Goal: Task Accomplishment & Management: Complete application form

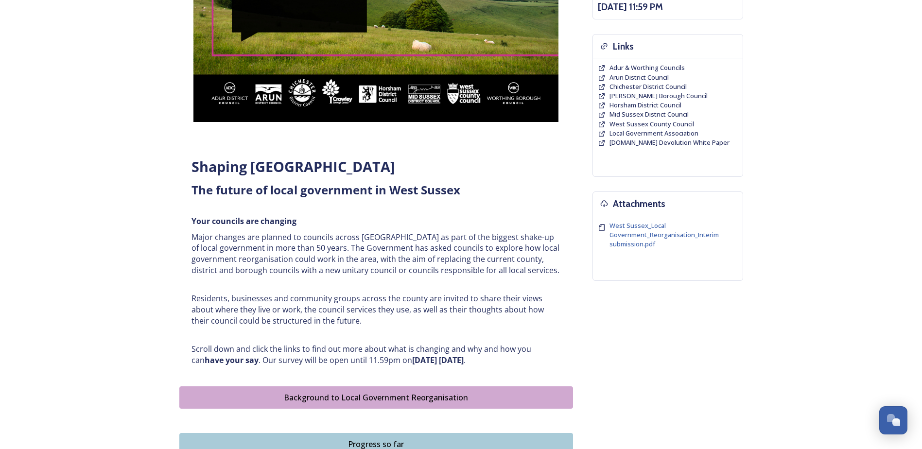
scroll to position [240, 0]
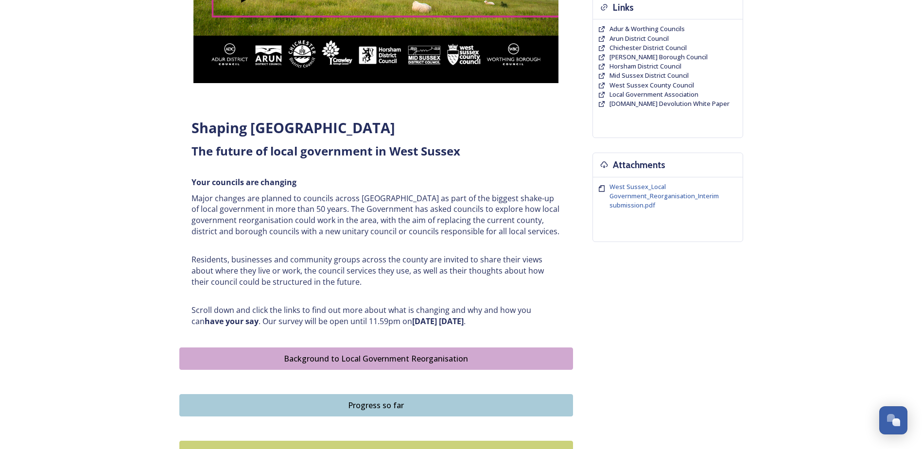
click at [388, 356] on div "Background to Local Government Reorganisation" at bounding box center [376, 359] width 383 height 12
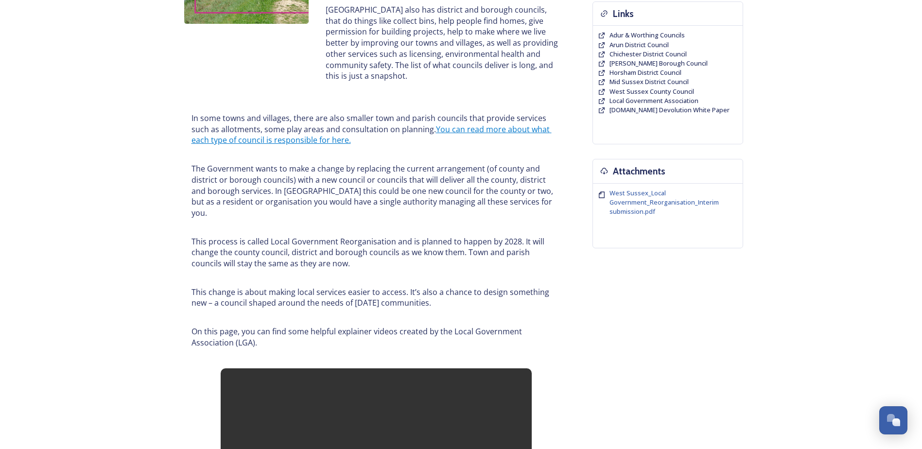
scroll to position [278, 0]
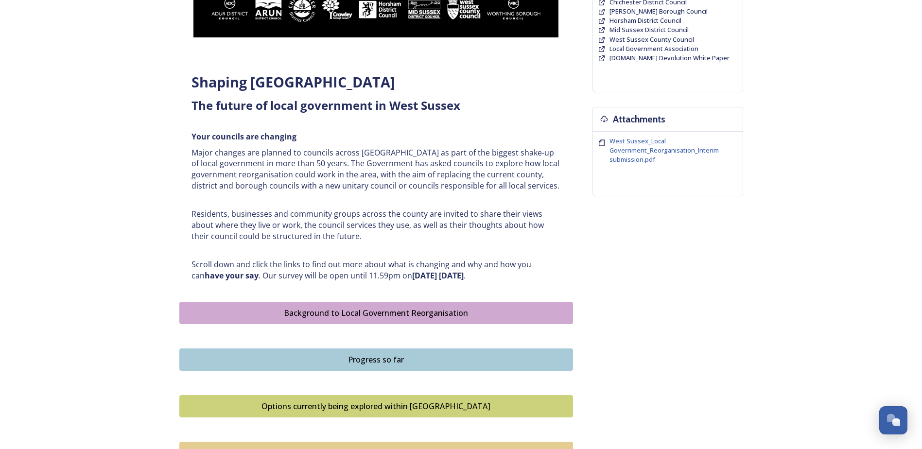
scroll to position [357, 0]
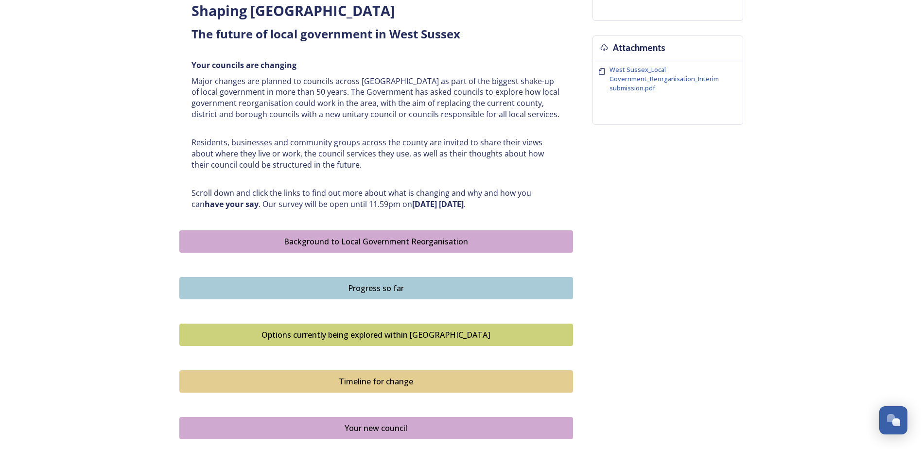
click at [428, 292] on div "Progress so far" at bounding box center [376, 288] width 383 height 12
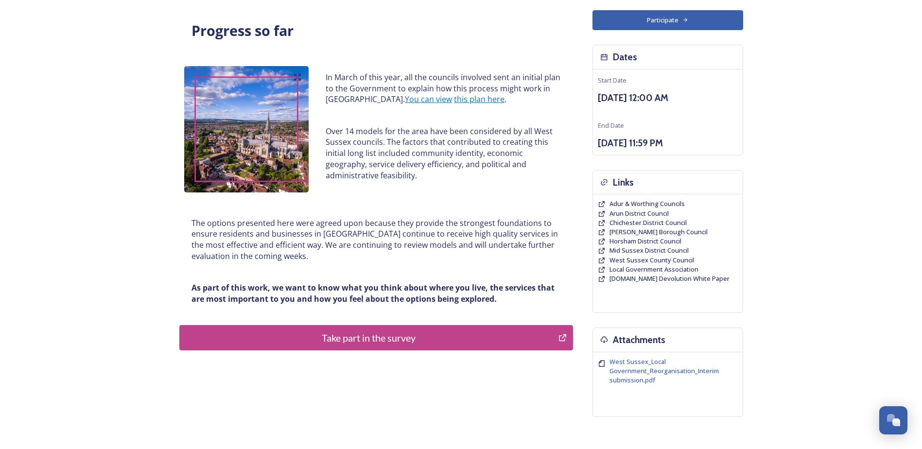
scroll to position [97, 0]
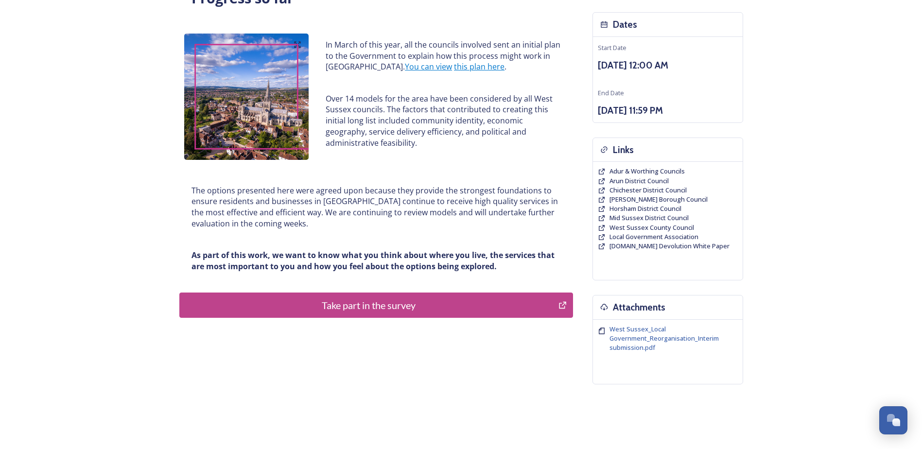
click at [402, 304] on div "Take part in the survey" at bounding box center [369, 305] width 369 height 15
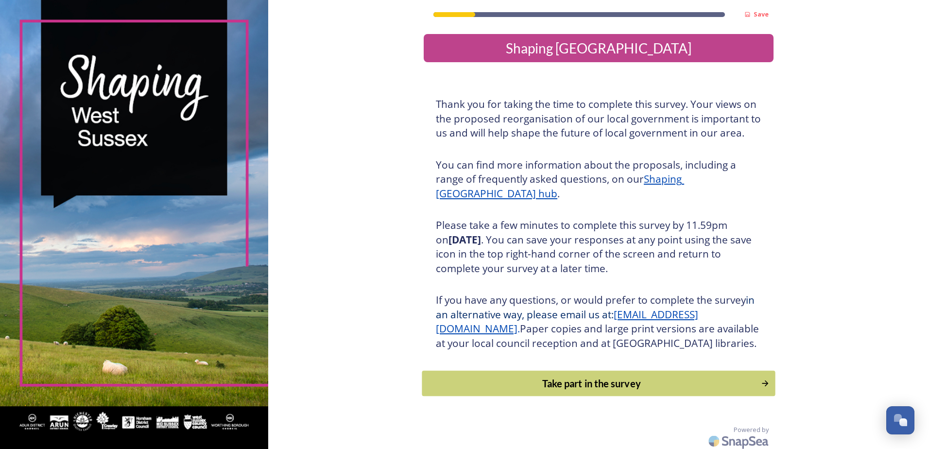
click at [560, 391] on div "Take part in the survey" at bounding box center [592, 383] width 328 height 15
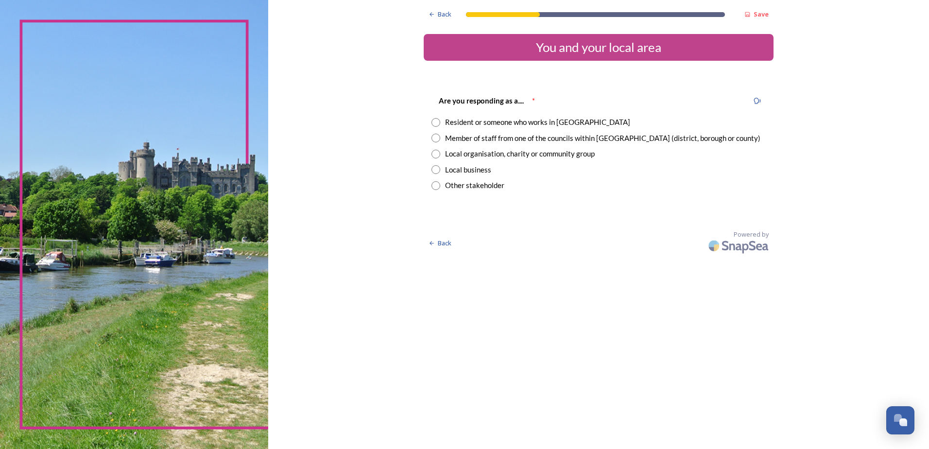
click at [436, 121] on input "radio" at bounding box center [435, 122] width 9 height 9
radio input "true"
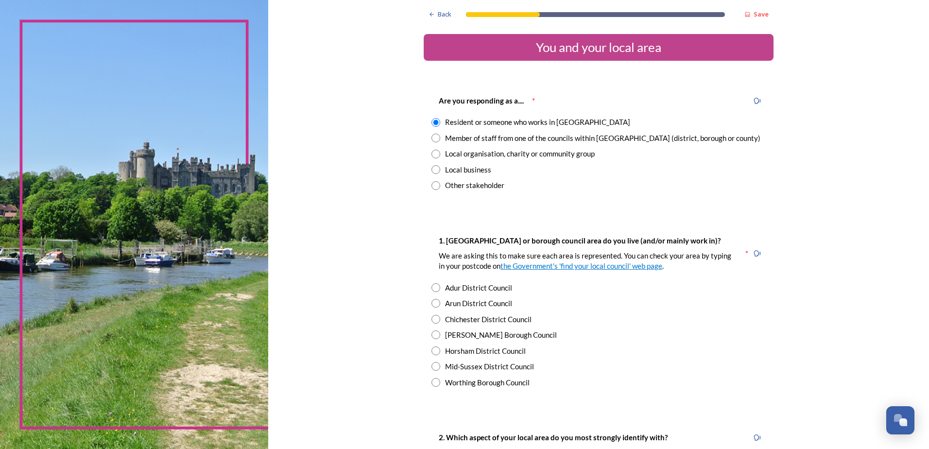
click at [432, 318] on input "radio" at bounding box center [435, 319] width 9 height 9
radio input "true"
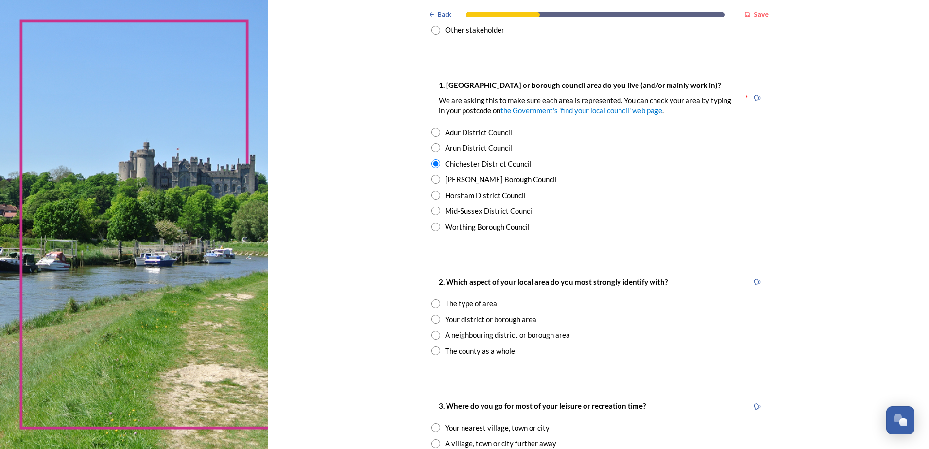
scroll to position [194, 0]
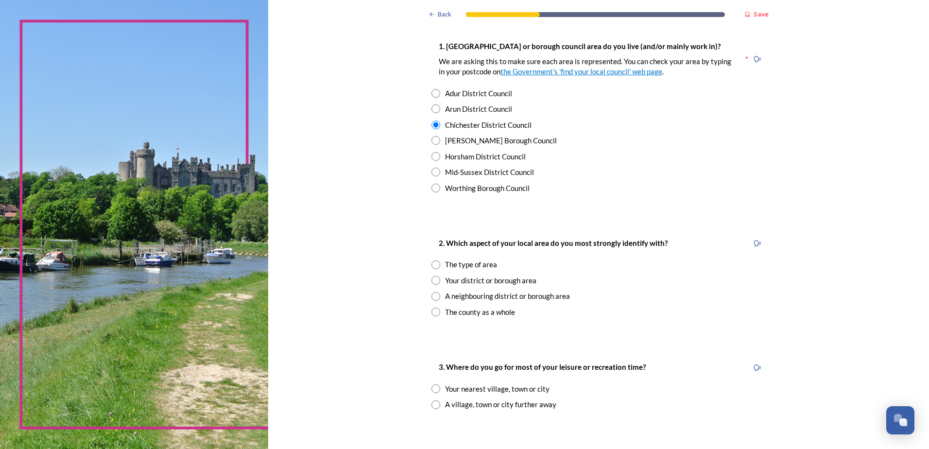
click at [433, 280] on input "radio" at bounding box center [435, 280] width 9 height 9
radio input "true"
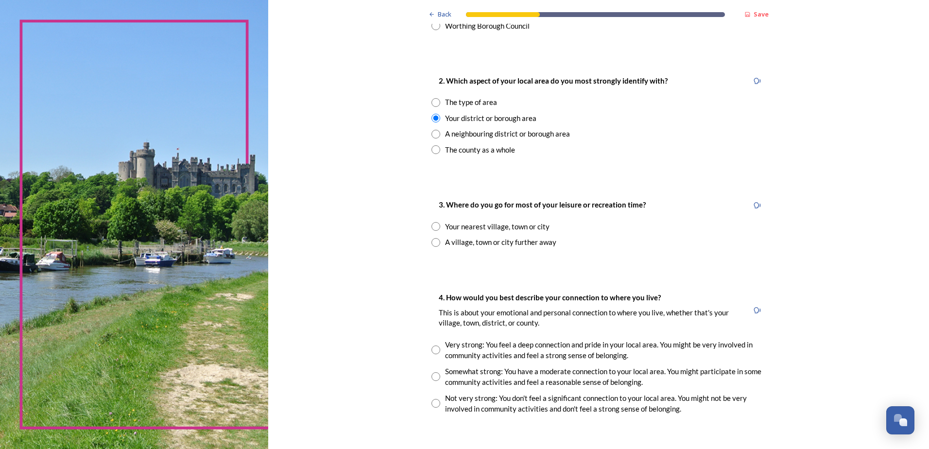
scroll to position [408, 0]
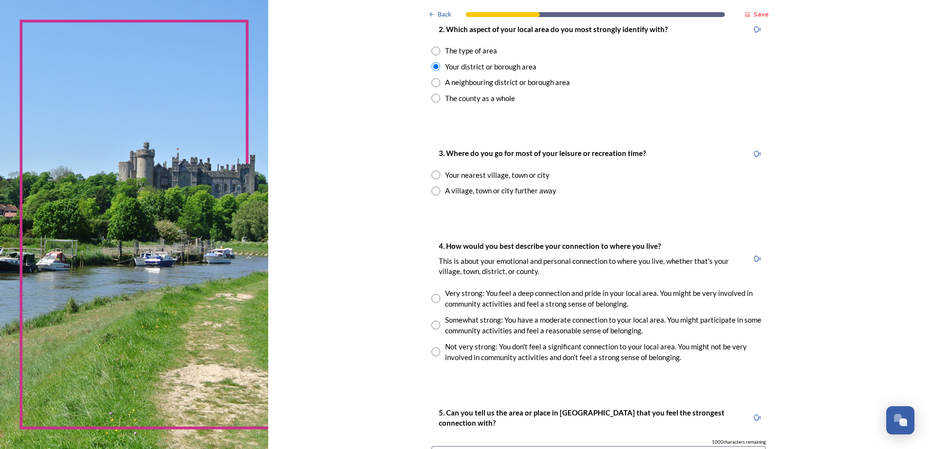
click at [432, 173] on input "radio" at bounding box center [435, 175] width 9 height 9
radio input "true"
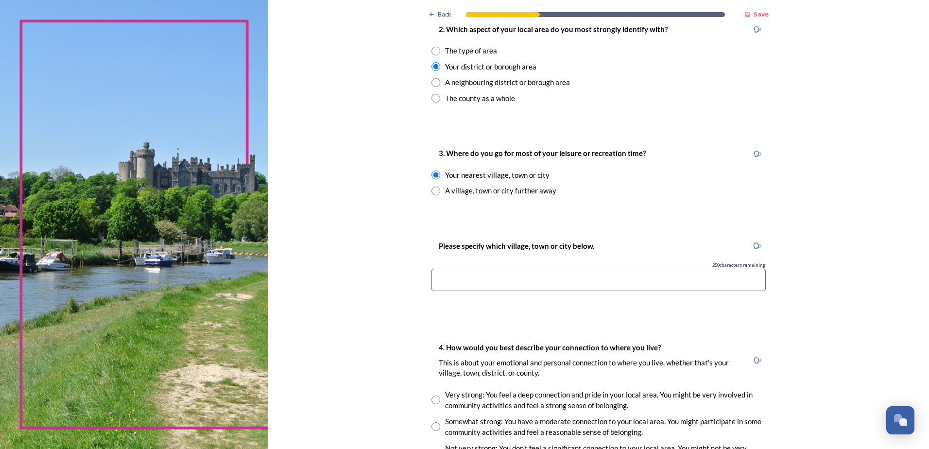
click at [443, 279] on input at bounding box center [598, 280] width 334 height 22
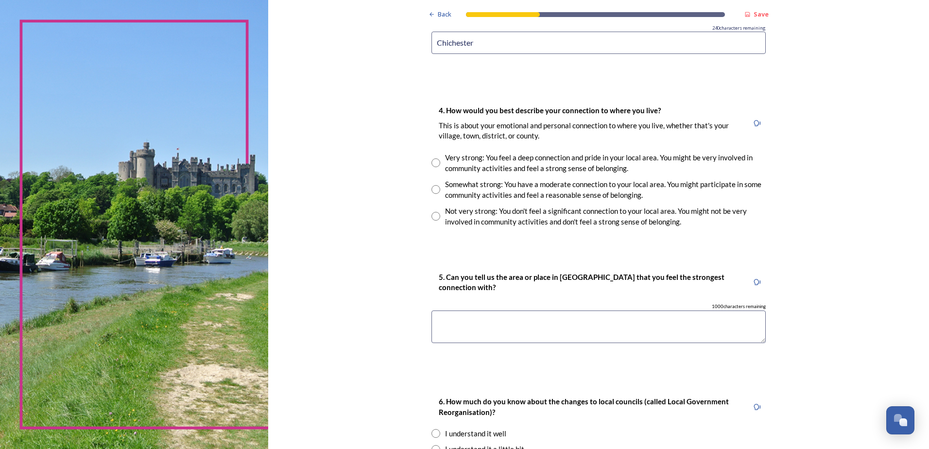
scroll to position [700, 0]
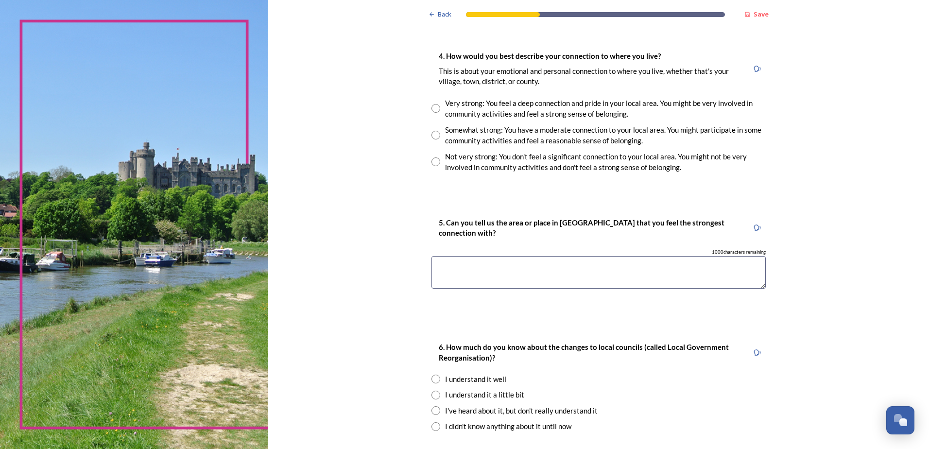
type input "Chichester"
click at [433, 107] on input "radio" at bounding box center [435, 108] width 9 height 9
radio input "true"
click at [453, 273] on textarea at bounding box center [598, 272] width 334 height 33
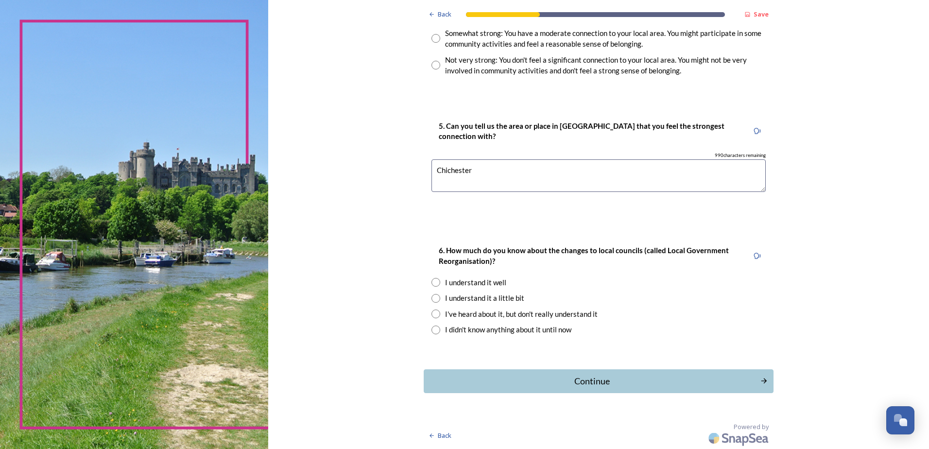
scroll to position [797, 0]
type textarea "Chichester"
click at [433, 298] on input "radio" at bounding box center [435, 297] width 9 height 9
radio input "true"
click at [591, 379] on div "Continue" at bounding box center [592, 380] width 329 height 13
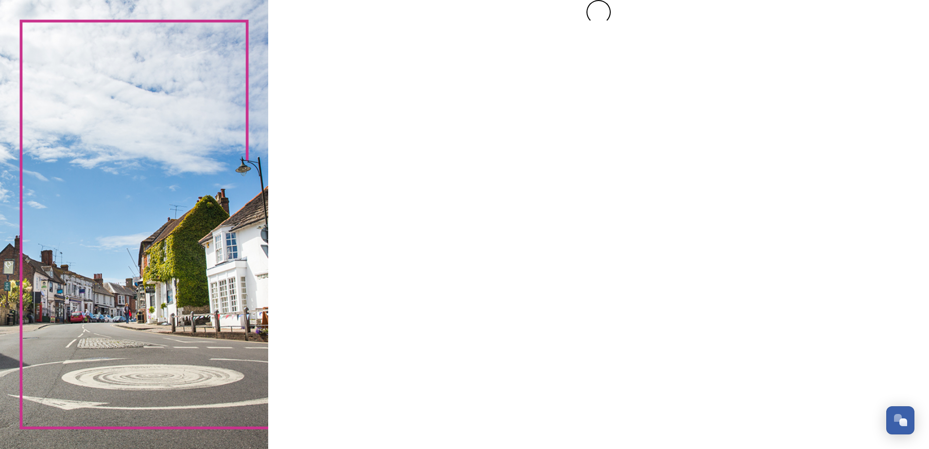
scroll to position [0, 0]
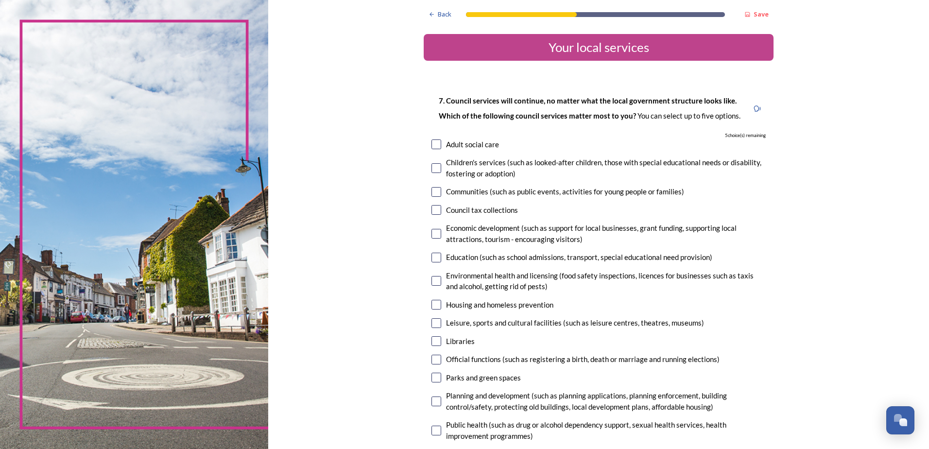
click at [433, 144] on input "checkbox" at bounding box center [436, 144] width 10 height 10
checkbox input "true"
click at [433, 341] on input "checkbox" at bounding box center [436, 341] width 10 height 10
checkbox input "true"
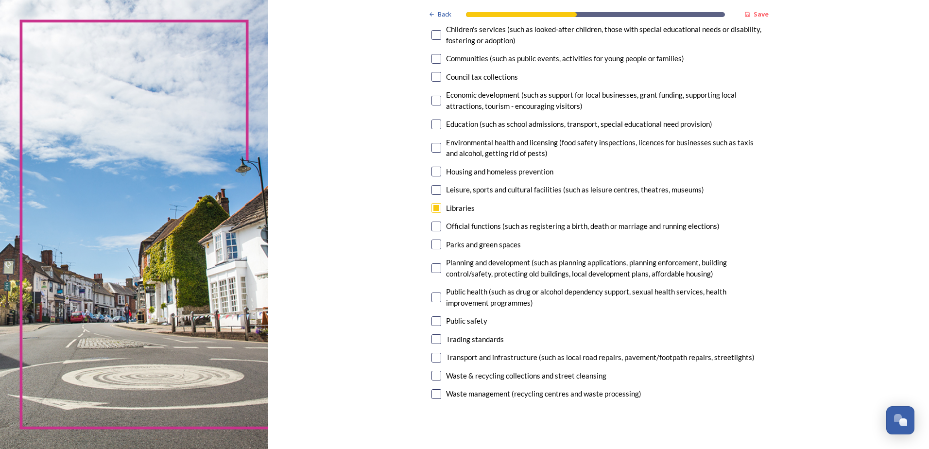
scroll to position [136, 0]
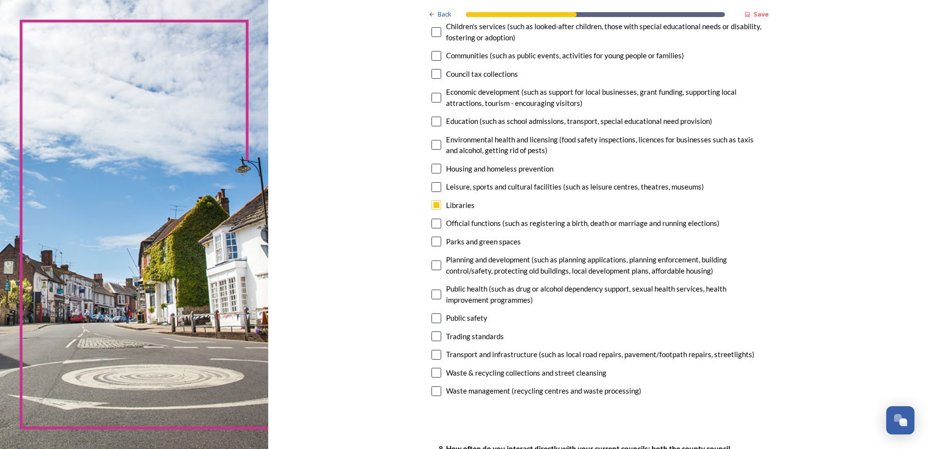
click at [433, 355] on input "checkbox" at bounding box center [436, 355] width 10 height 10
checkbox input "true"
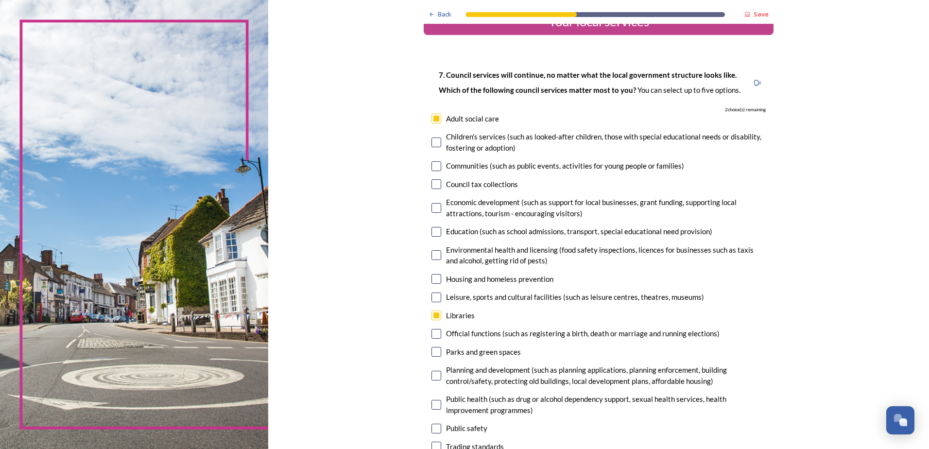
scroll to position [19, 0]
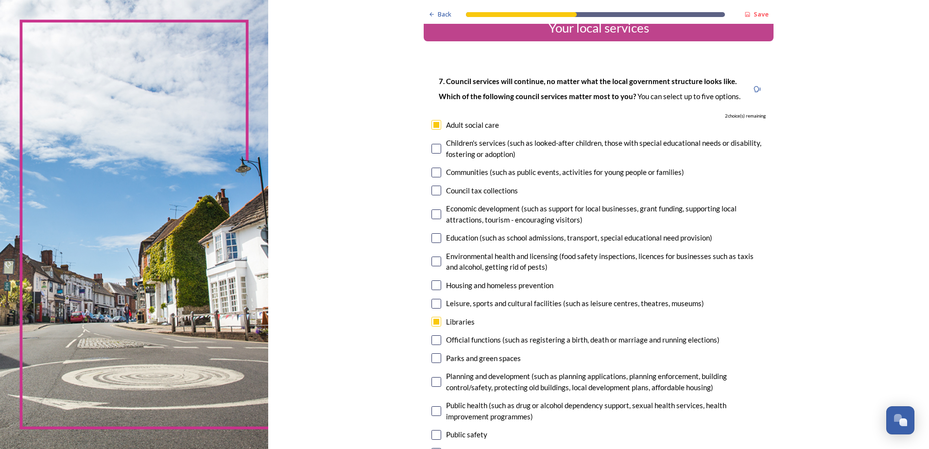
click at [433, 303] on input "checkbox" at bounding box center [436, 304] width 10 height 10
checkbox input "true"
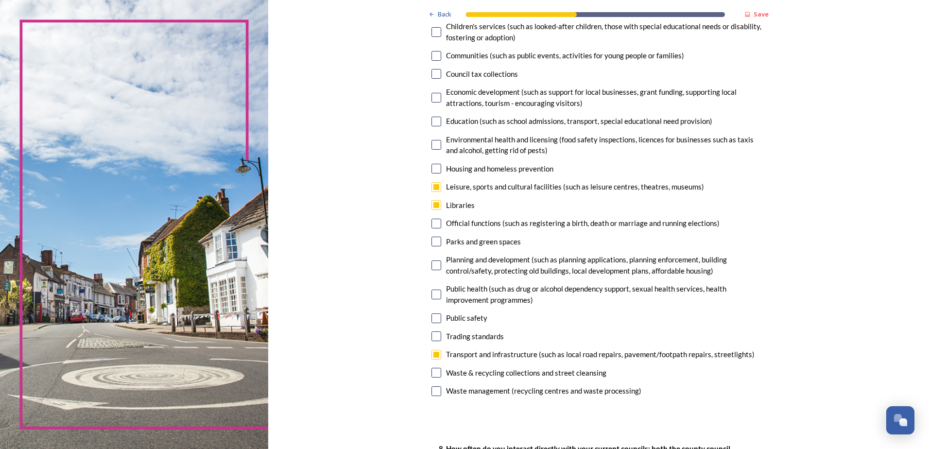
scroll to position [117, 0]
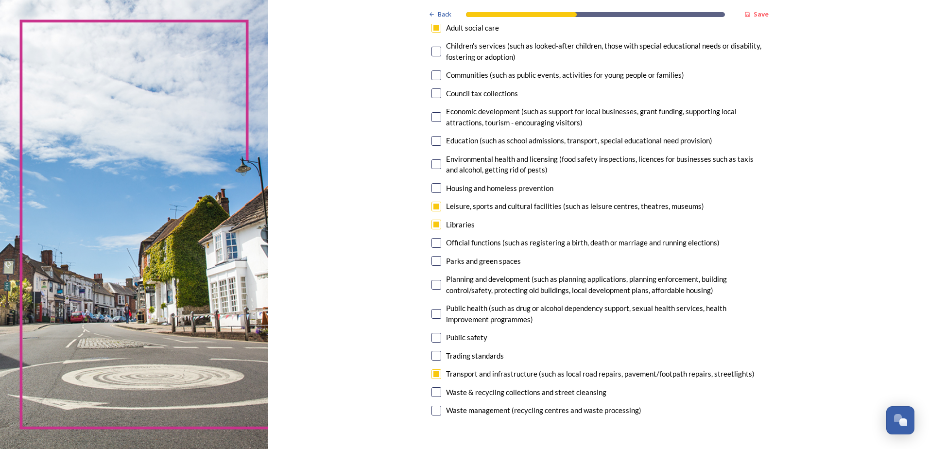
click at [433, 411] on input "checkbox" at bounding box center [436, 411] width 10 height 10
checkbox input "true"
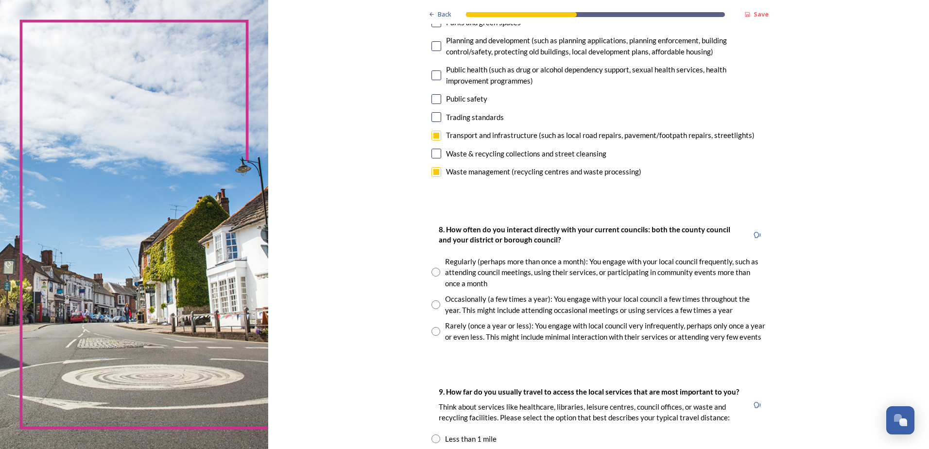
scroll to position [389, 0]
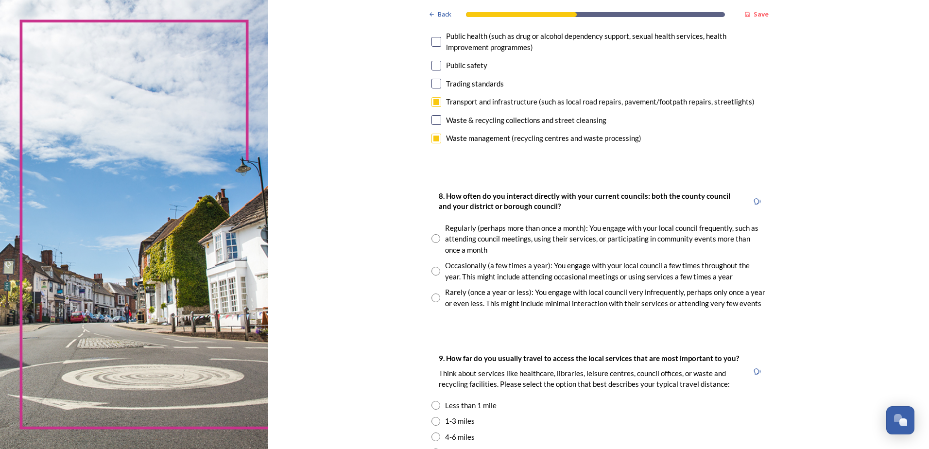
click at [433, 271] on input "radio" at bounding box center [435, 271] width 9 height 9
radio input "true"
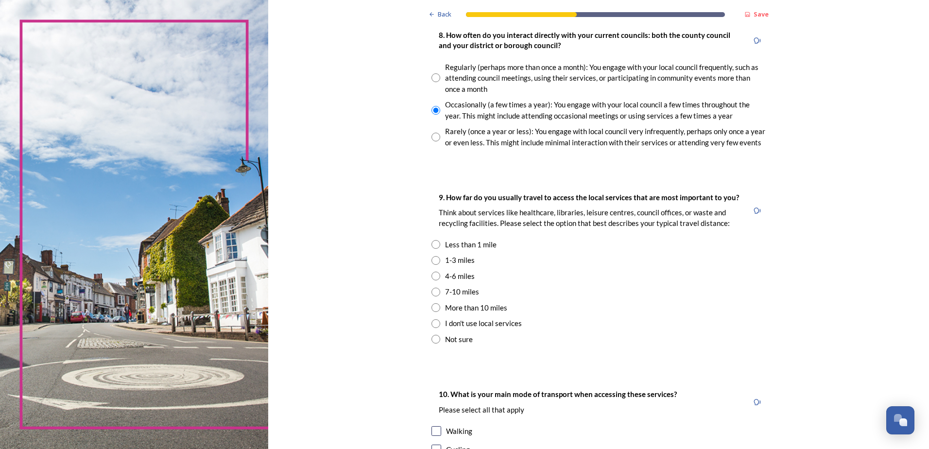
scroll to position [603, 0]
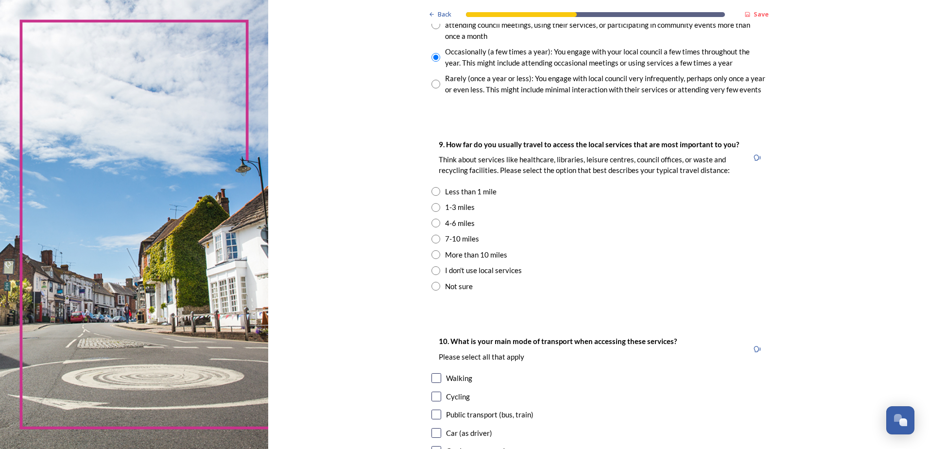
click at [432, 207] on input "radio" at bounding box center [435, 207] width 9 height 9
radio input "true"
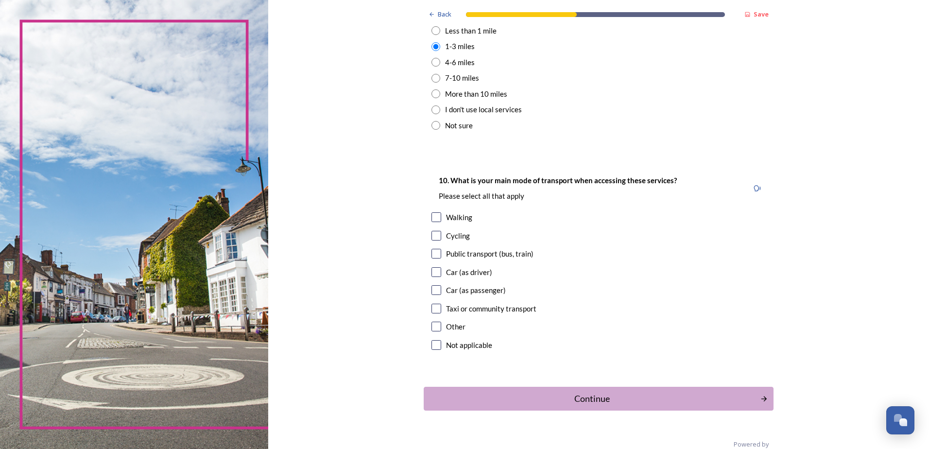
scroll to position [777, 0]
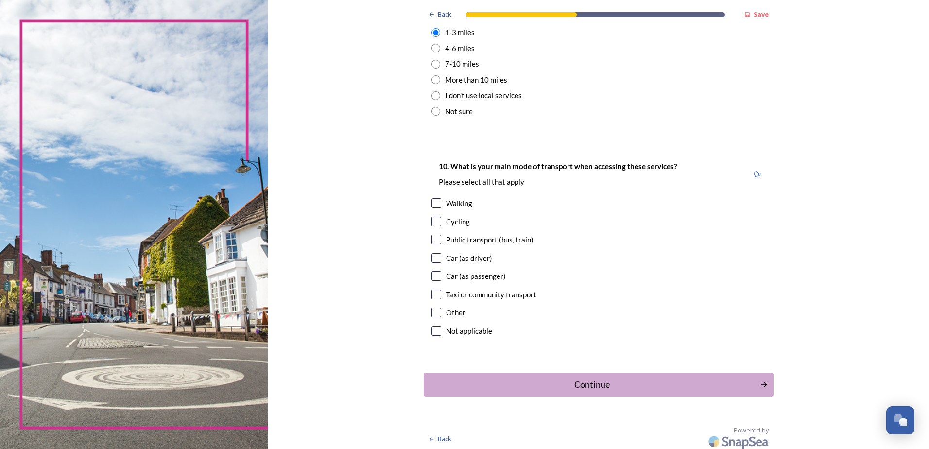
click at [435, 222] on input "checkbox" at bounding box center [436, 222] width 10 height 10
checkbox input "true"
click at [597, 382] on div "Continue" at bounding box center [592, 384] width 329 height 13
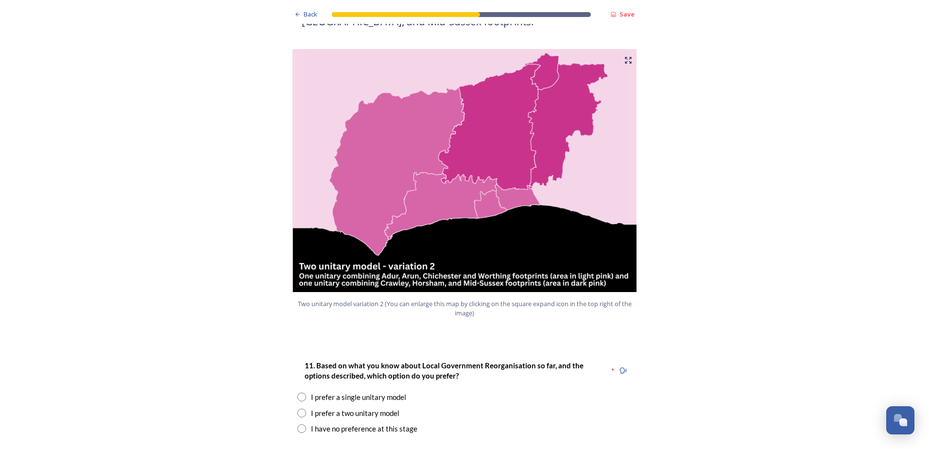
scroll to position [1011, 0]
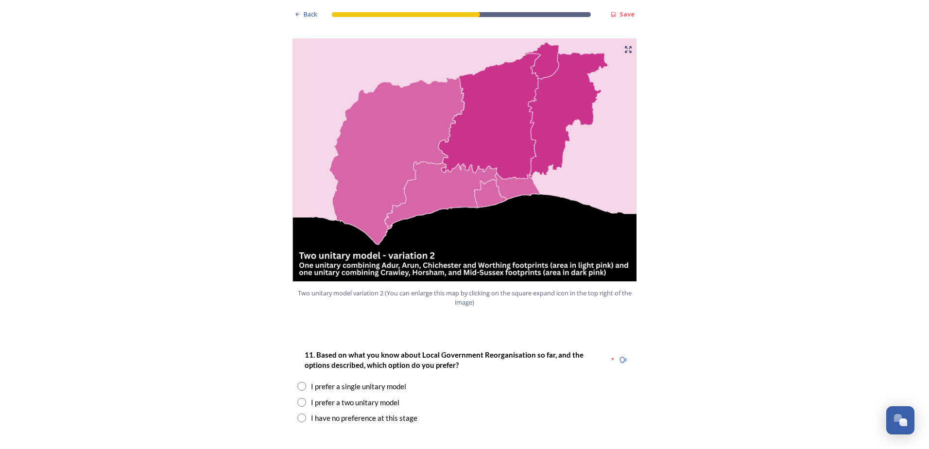
click at [299, 398] on input "radio" at bounding box center [301, 402] width 9 height 9
radio input "true"
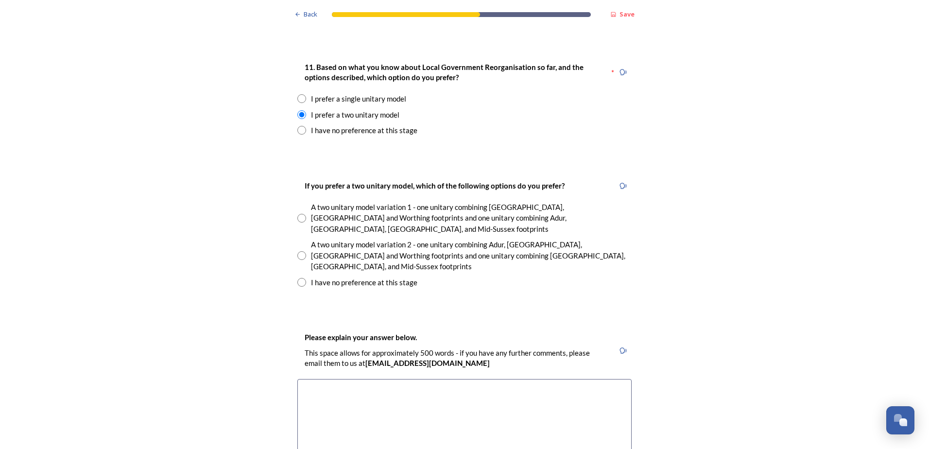
scroll to position [1302, 0]
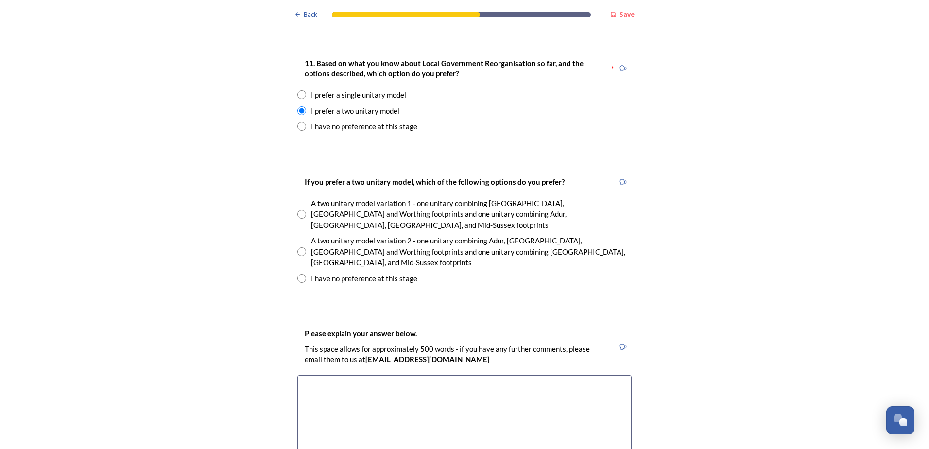
click at [298, 247] on input "radio" at bounding box center [301, 251] width 9 height 9
radio input "true"
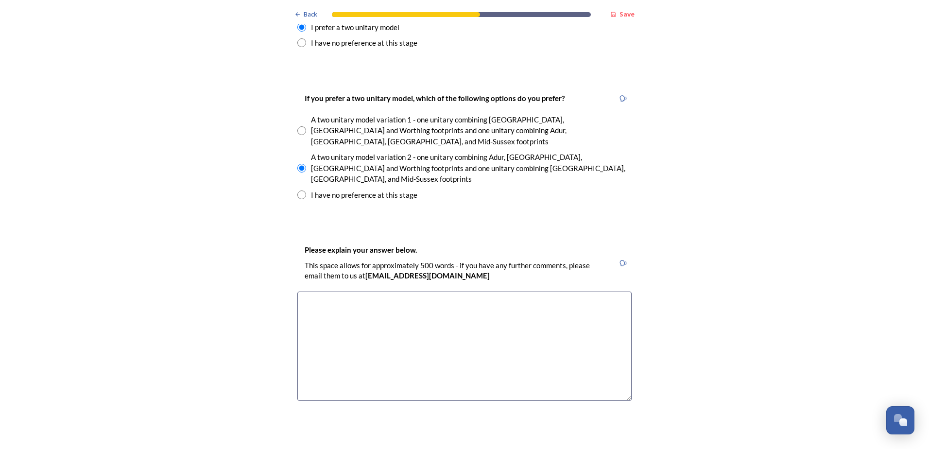
scroll to position [1386, 0]
click at [307, 291] on textarea at bounding box center [464, 345] width 334 height 109
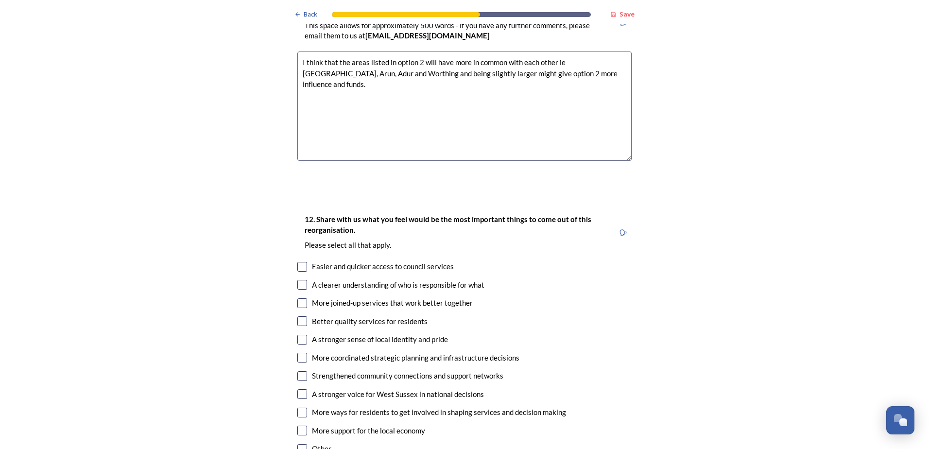
scroll to position [1678, 0]
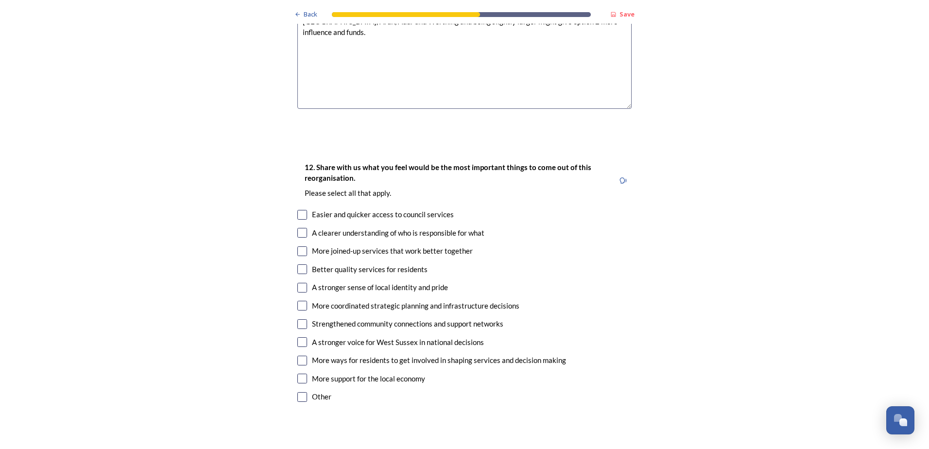
type textarea "I think that the areas listed in option 2 will have more in common with each ot…"
click at [298, 246] on input "checkbox" at bounding box center [302, 251] width 10 height 10
checkbox input "true"
click at [300, 264] on input "checkbox" at bounding box center [302, 269] width 10 height 10
checkbox input "true"
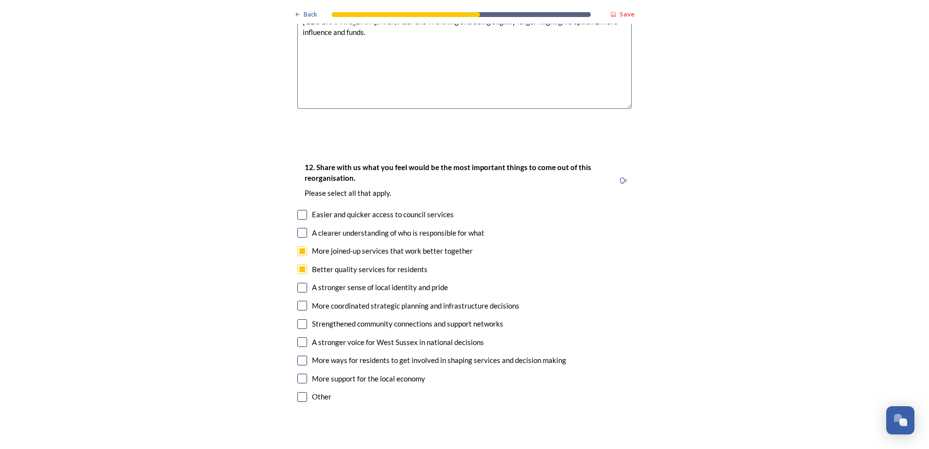
click at [297, 301] on input "checkbox" at bounding box center [302, 306] width 10 height 10
checkbox input "true"
click at [300, 337] on input "checkbox" at bounding box center [302, 342] width 10 height 10
checkbox input "true"
click at [298, 374] on input "checkbox" at bounding box center [302, 379] width 10 height 10
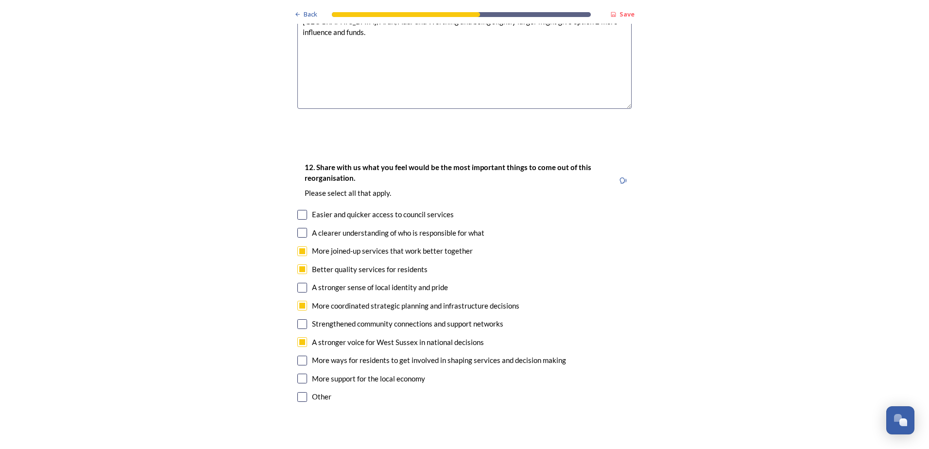
checkbox input "true"
click at [298, 228] on input "checkbox" at bounding box center [302, 233] width 10 height 10
checkbox input "true"
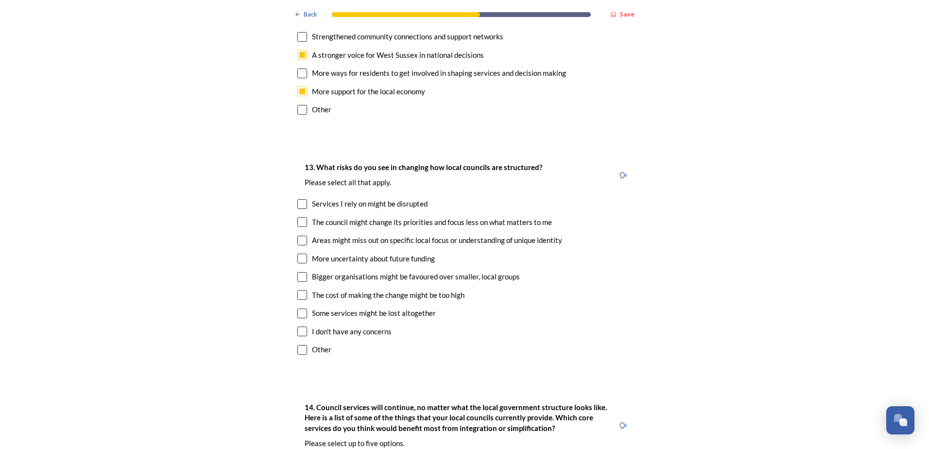
scroll to position [1969, 0]
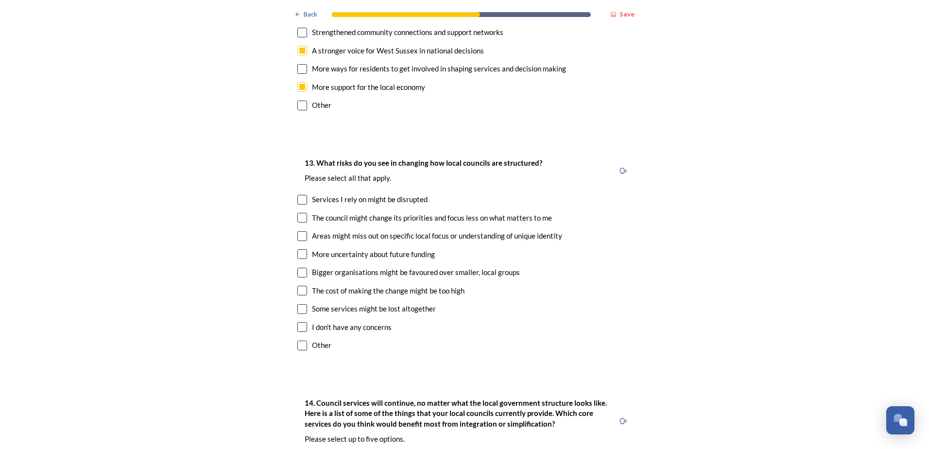
click at [299, 286] on input "checkbox" at bounding box center [302, 291] width 10 height 10
checkbox input "true"
click at [299, 304] on input "checkbox" at bounding box center [302, 309] width 10 height 10
checkbox input "true"
click at [300, 231] on input "checkbox" at bounding box center [302, 236] width 10 height 10
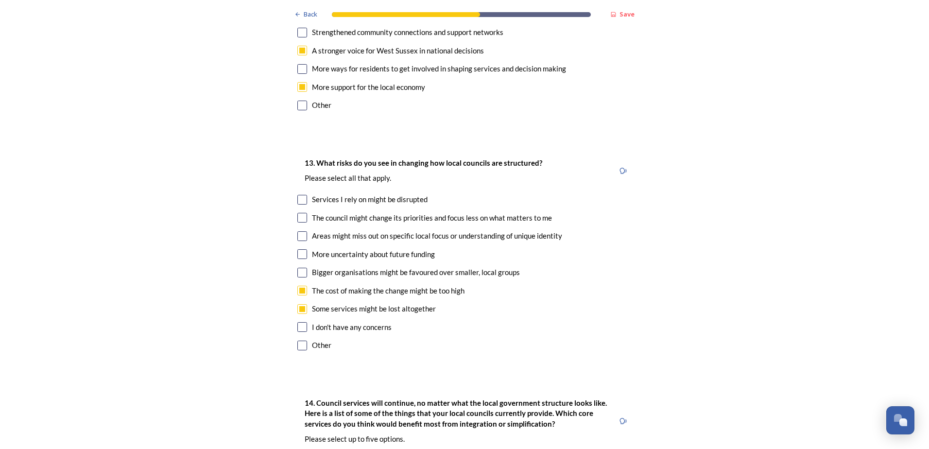
checkbox input "true"
click at [298, 195] on input "checkbox" at bounding box center [302, 200] width 10 height 10
checkbox input "true"
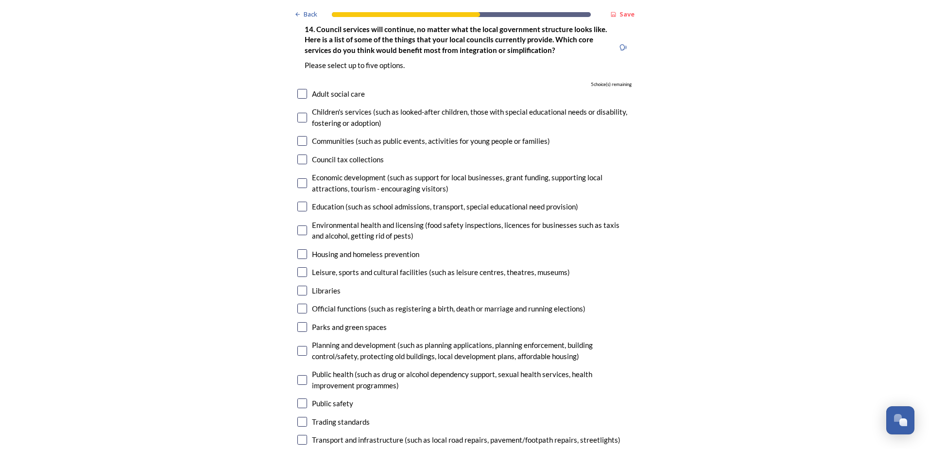
scroll to position [2339, 0]
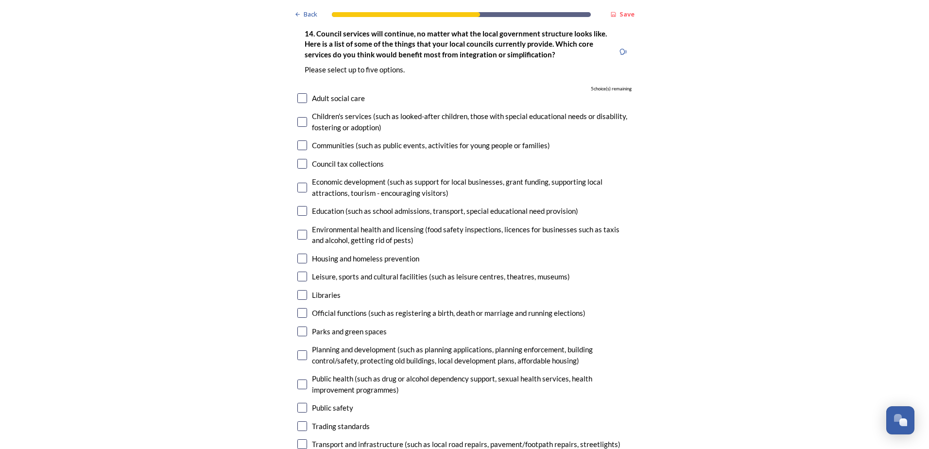
click at [297, 183] on input "checkbox" at bounding box center [302, 188] width 10 height 10
checkbox input "true"
click at [298, 254] on input "checkbox" at bounding box center [302, 259] width 10 height 10
checkbox input "true"
click at [300, 350] on input "checkbox" at bounding box center [302, 355] width 10 height 10
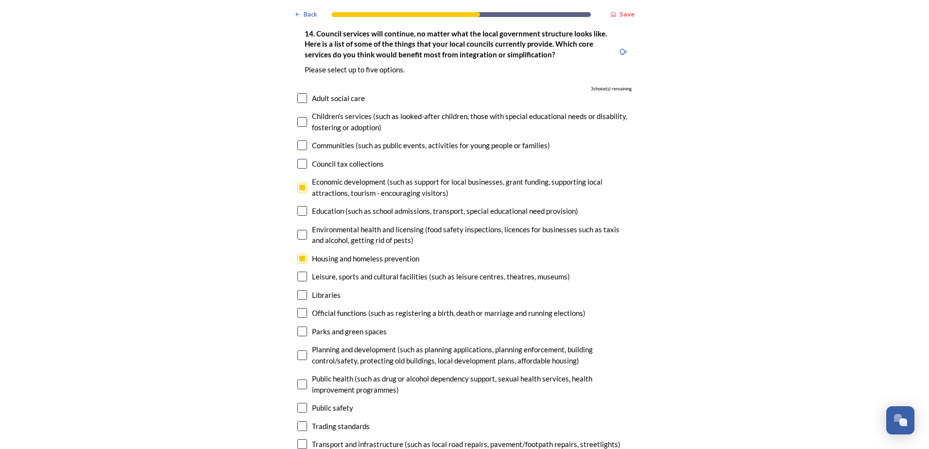
checkbox input "true"
click at [298, 379] on input "checkbox" at bounding box center [302, 384] width 10 height 10
checkbox input "true"
click at [298, 439] on input "checkbox" at bounding box center [302, 444] width 10 height 10
checkbox input "true"
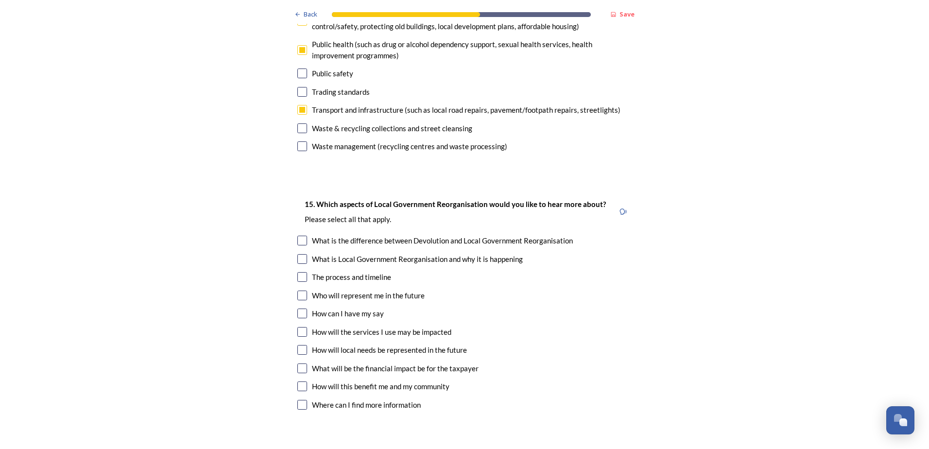
scroll to position [2727, 0]
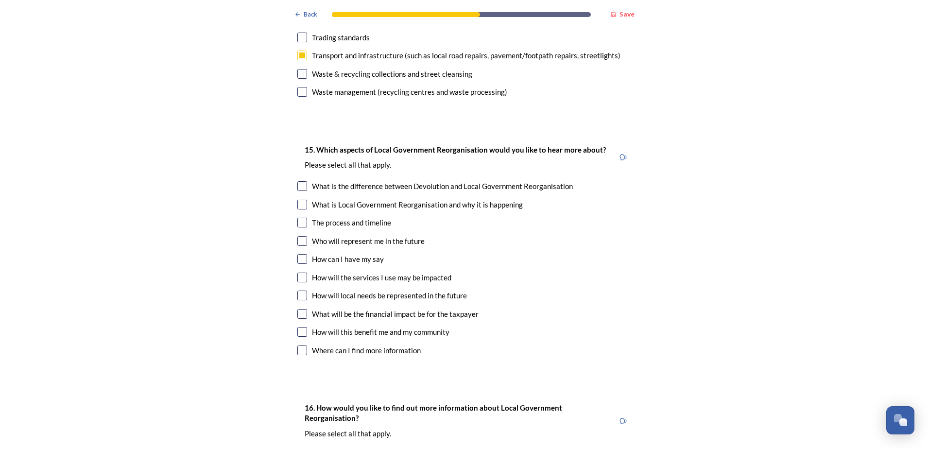
click at [299, 236] on input "checkbox" at bounding box center [302, 241] width 10 height 10
checkbox input "true"
click at [299, 254] on input "checkbox" at bounding box center [302, 259] width 10 height 10
checkbox input "true"
click at [297, 273] on input "checkbox" at bounding box center [302, 278] width 10 height 10
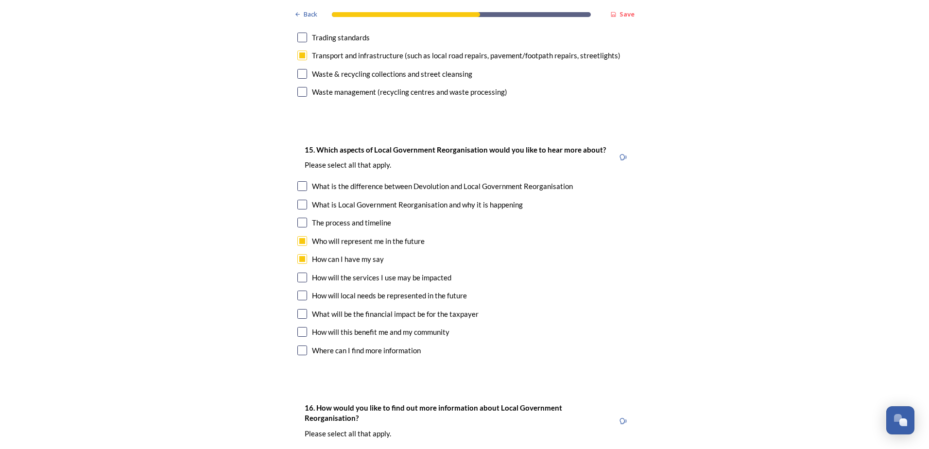
checkbox input "true"
click at [297, 291] on input "checkbox" at bounding box center [302, 296] width 10 height 10
checkbox input "true"
click at [299, 309] on input "checkbox" at bounding box center [302, 314] width 10 height 10
checkbox input "true"
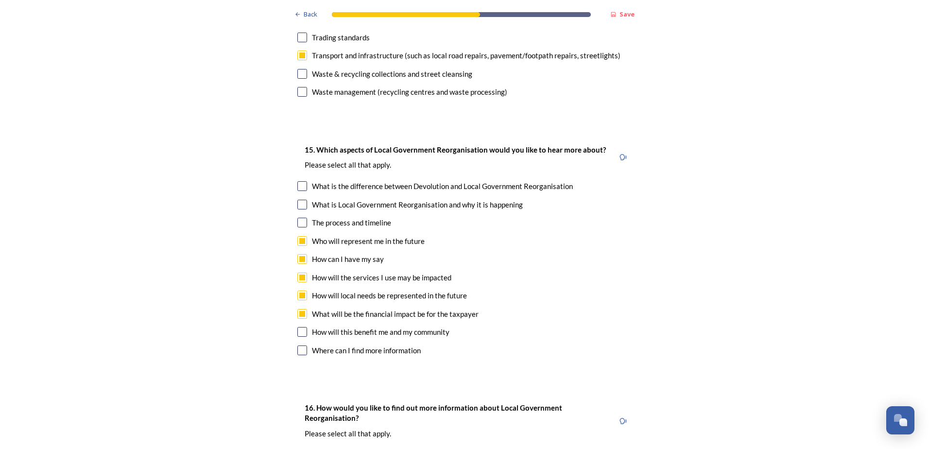
click at [299, 327] on input "checkbox" at bounding box center [302, 332] width 10 height 10
checkbox input "true"
click at [299, 345] on input "checkbox" at bounding box center [302, 350] width 10 height 10
checkbox input "true"
click at [300, 200] on input "checkbox" at bounding box center [302, 205] width 10 height 10
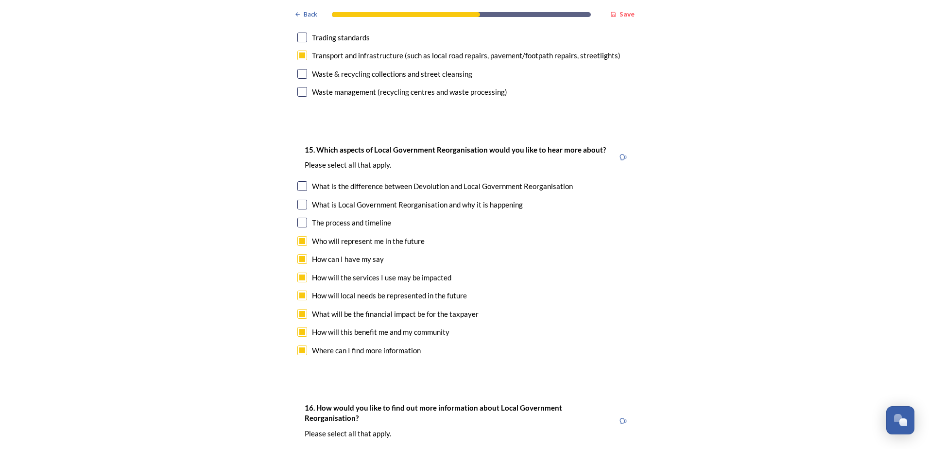
checkbox input "true"
click at [300, 218] on input "checkbox" at bounding box center [302, 223] width 10 height 10
checkbox input "true"
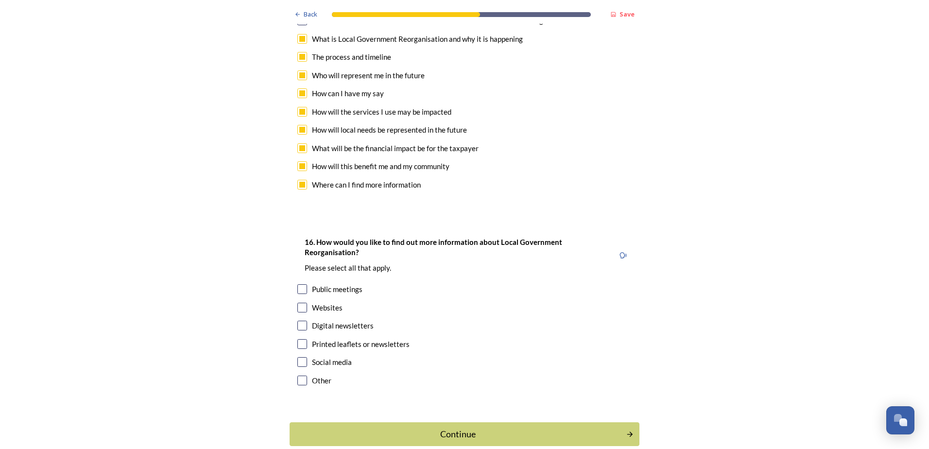
scroll to position [2896, 0]
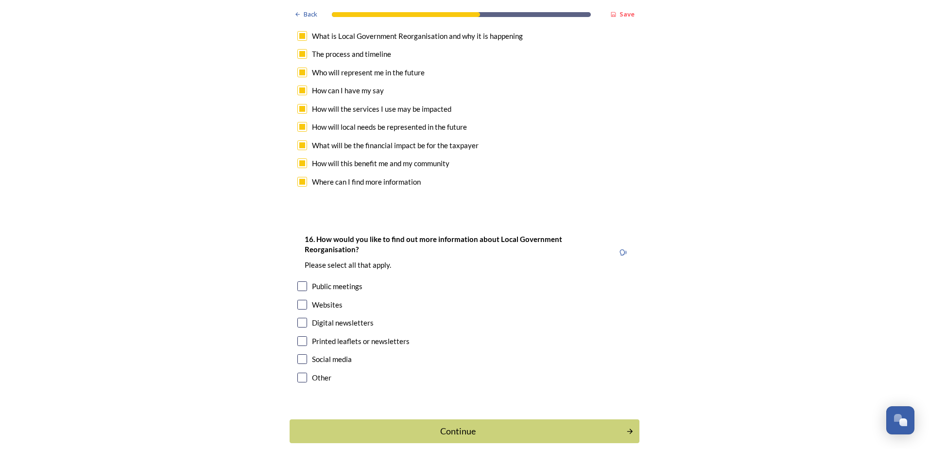
click at [299, 300] on input "checkbox" at bounding box center [302, 305] width 10 height 10
checkbox input "true"
click at [457, 425] on div "Continue" at bounding box center [457, 431] width 329 height 13
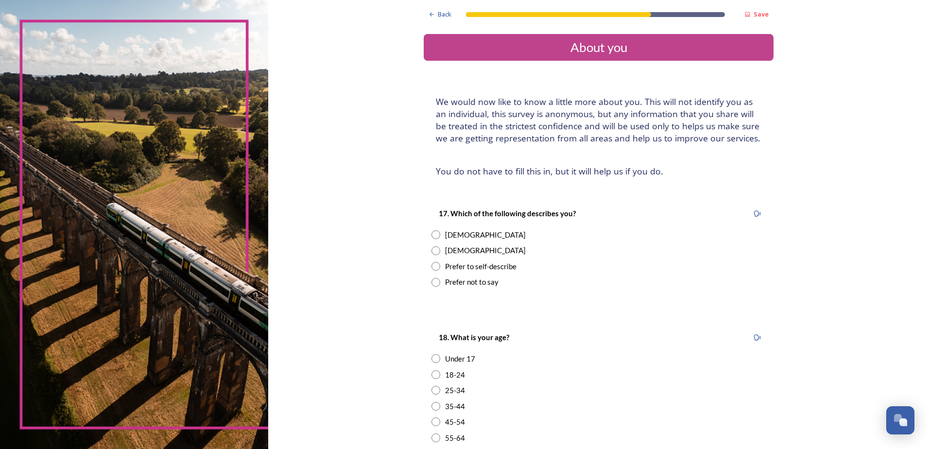
click at [433, 233] on input "radio" at bounding box center [435, 234] width 9 height 9
radio input "true"
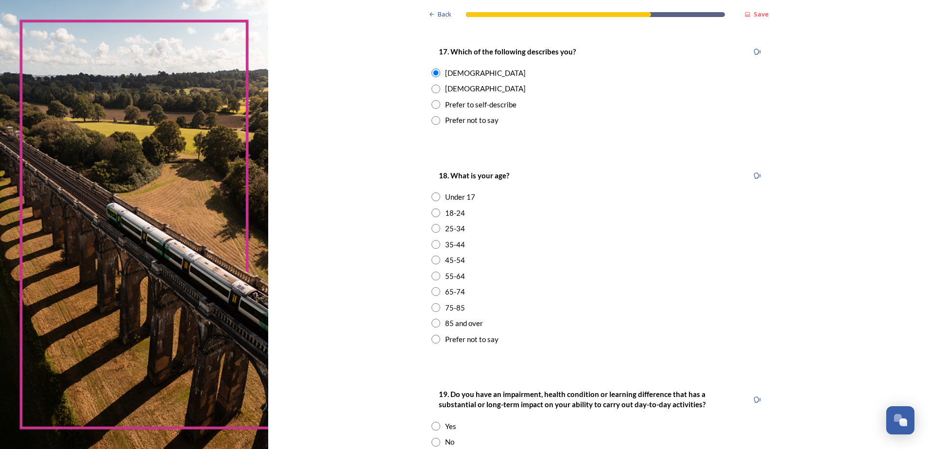
scroll to position [194, 0]
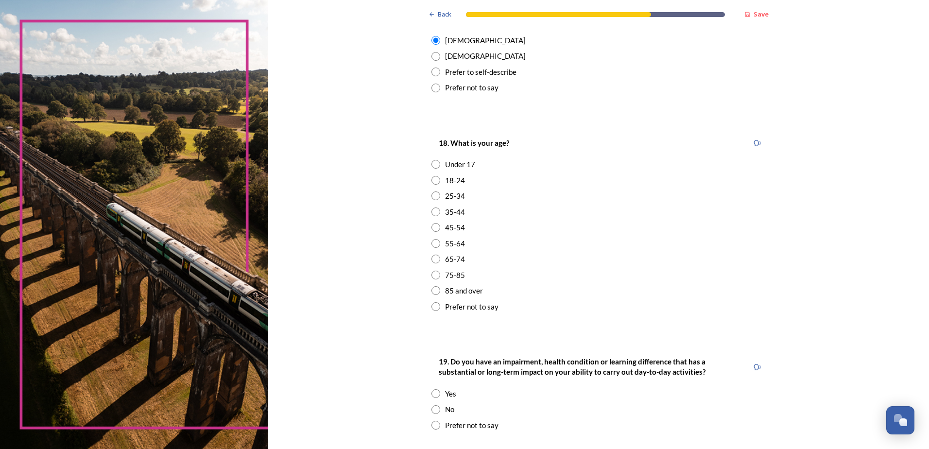
click at [432, 258] on input "radio" at bounding box center [435, 259] width 9 height 9
radio input "true"
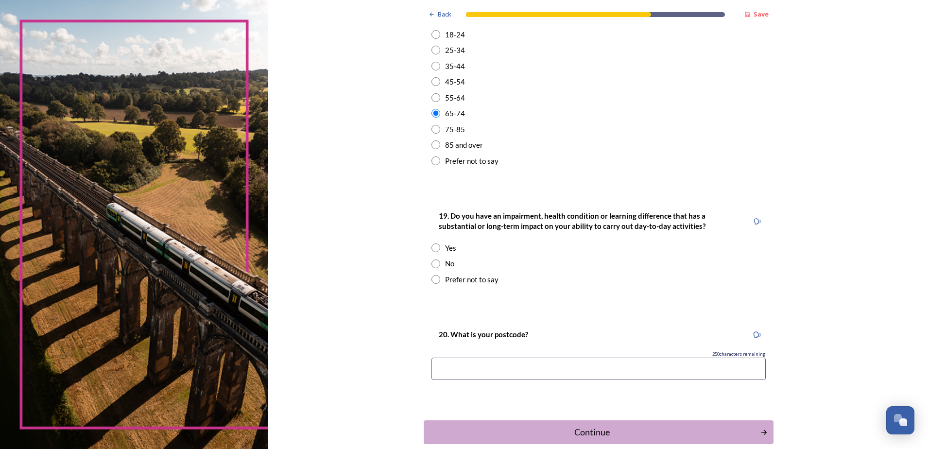
scroll to position [350, 0]
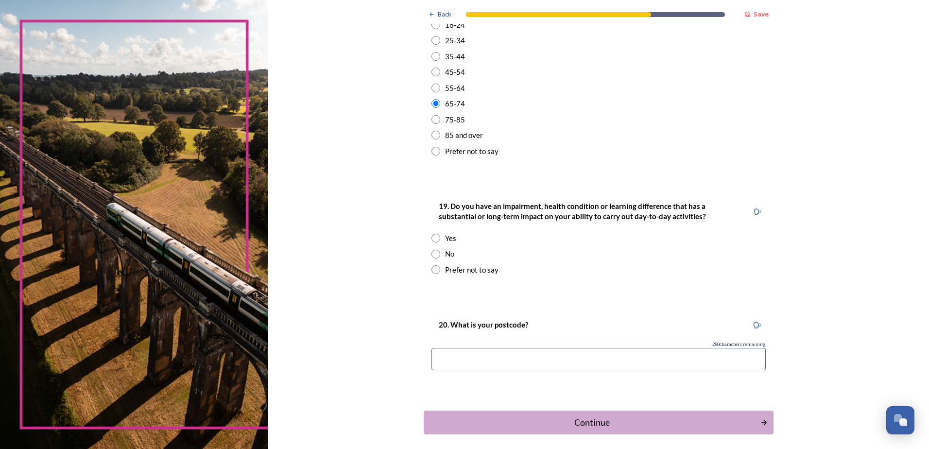
click at [433, 253] on input "radio" at bounding box center [435, 254] width 9 height 9
radio input "true"
click at [468, 360] on input at bounding box center [598, 359] width 334 height 22
type input "PO19 5EB"
click at [587, 421] on div "Continue" at bounding box center [592, 422] width 329 height 13
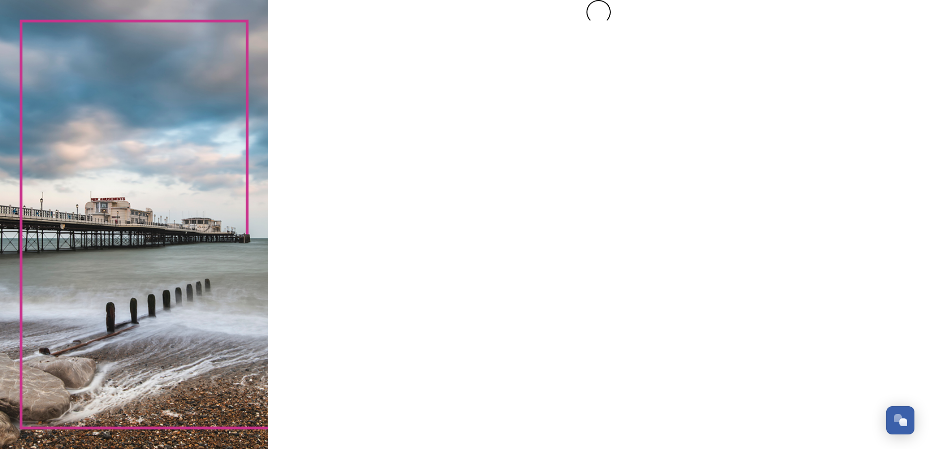
scroll to position [0, 0]
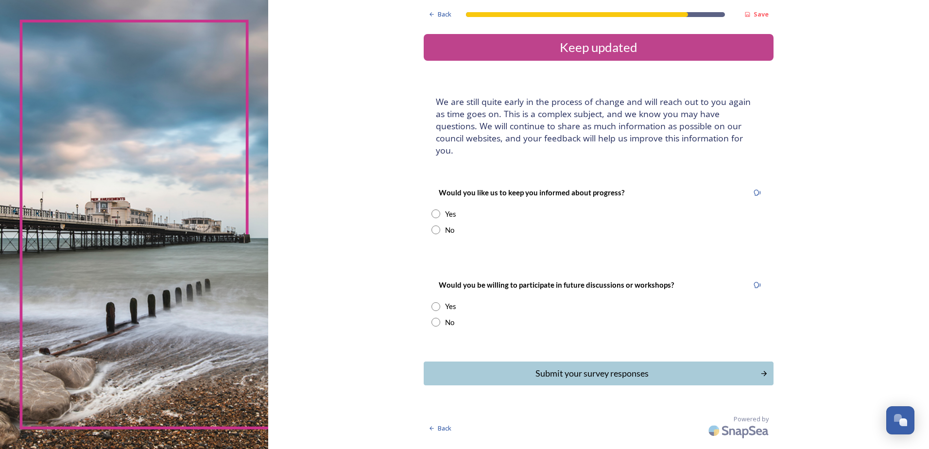
click at [435, 209] on input "radio" at bounding box center [435, 213] width 9 height 9
radio input "true"
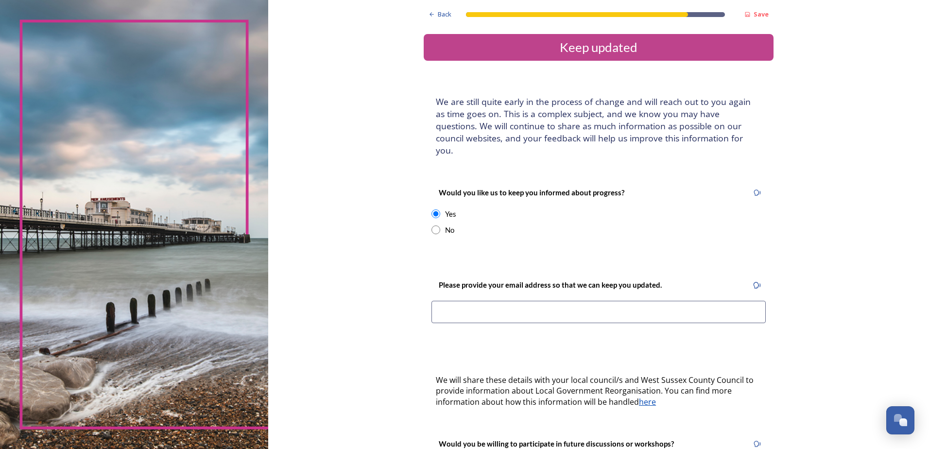
click at [444, 301] on input at bounding box center [598, 312] width 334 height 22
type input "[EMAIL_ADDRESS][DOMAIN_NAME]"
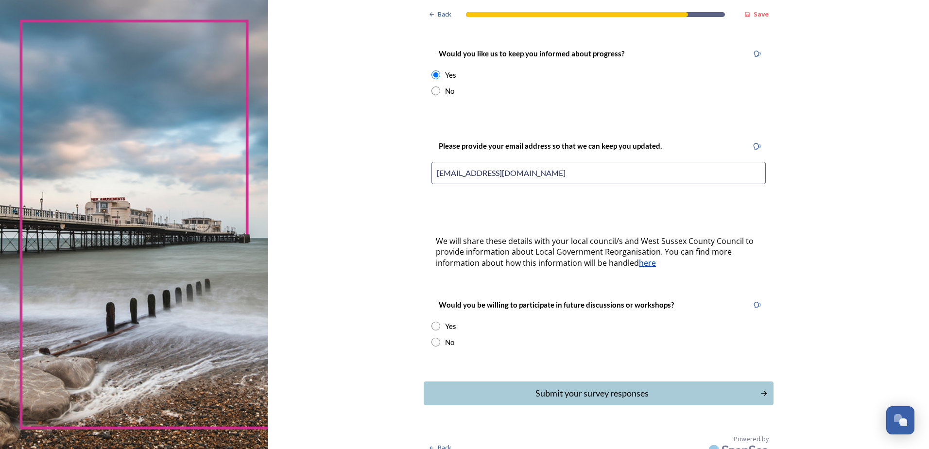
scroll to position [139, 0]
click at [433, 321] on input "radio" at bounding box center [435, 325] width 9 height 9
radio input "true"
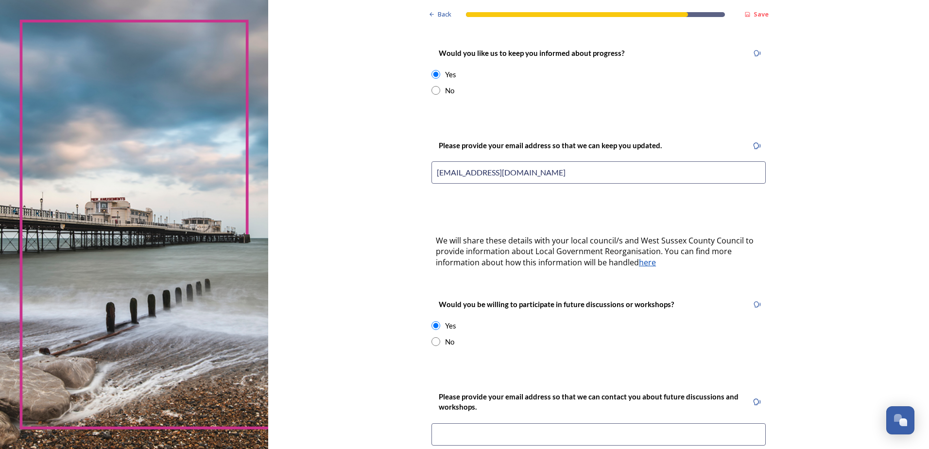
click at [488, 424] on input at bounding box center [598, 434] width 334 height 22
type input "[EMAIL_ADDRESS][DOMAIN_NAME]"
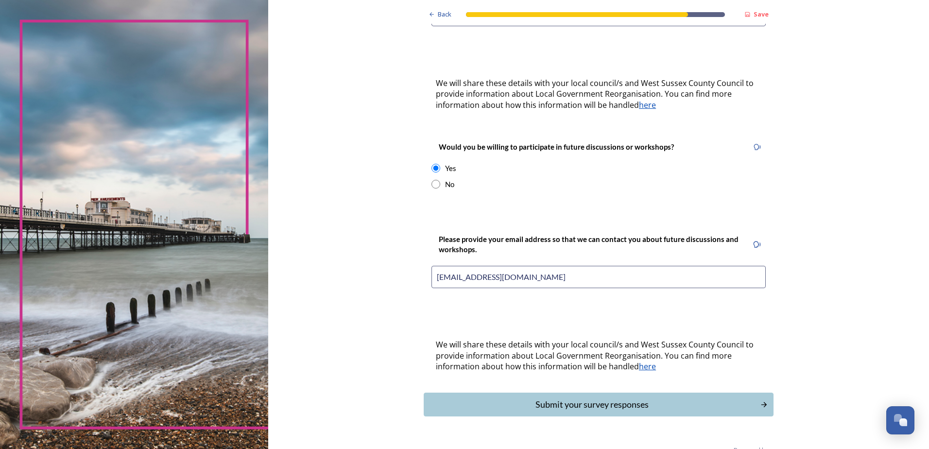
scroll to position [309, 0]
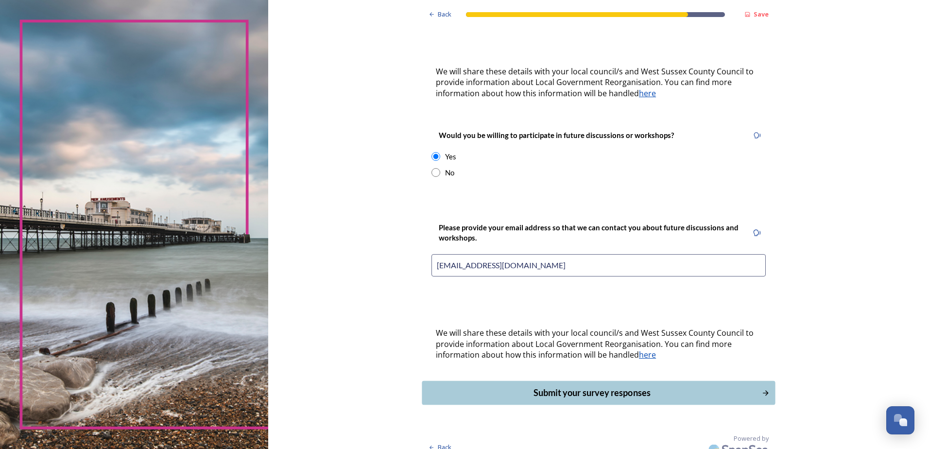
click at [584, 386] on div "Submit your survey responses" at bounding box center [592, 392] width 329 height 13
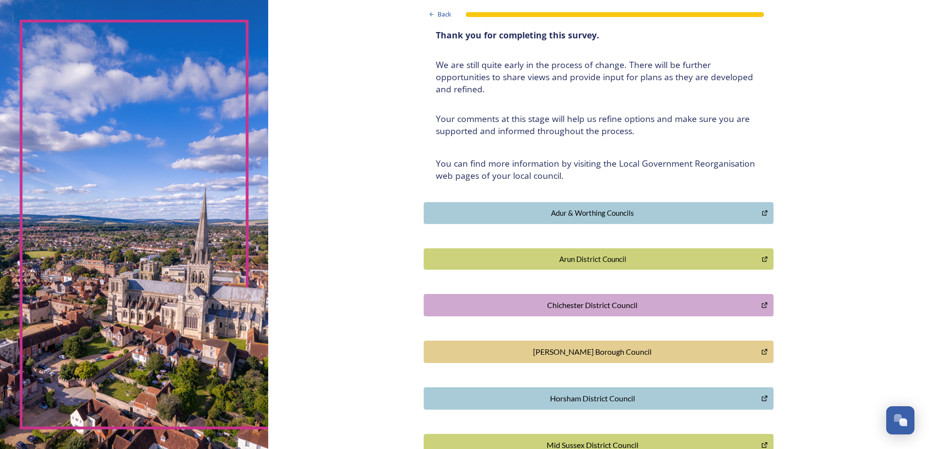
scroll to position [41, 0]
